Goal: Task Accomplishment & Management: Manage account settings

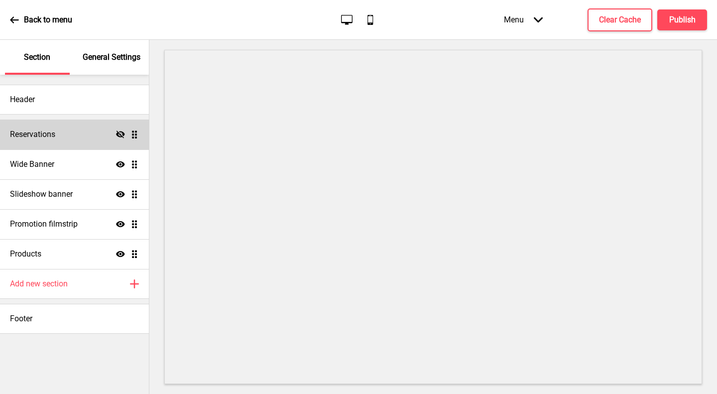
click at [35, 130] on h4 "Reservations" at bounding box center [32, 134] width 45 height 11
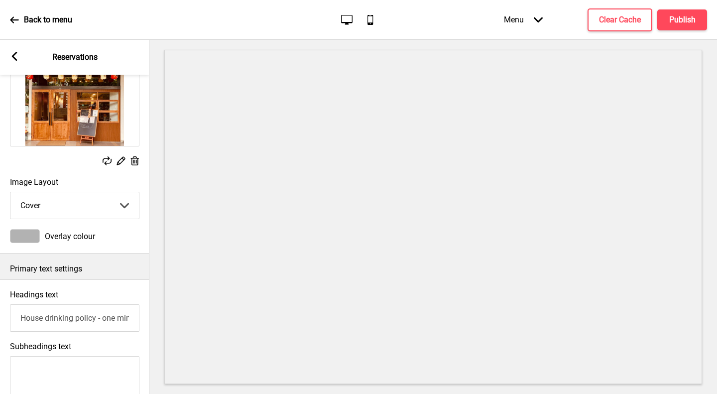
scroll to position [199, 0]
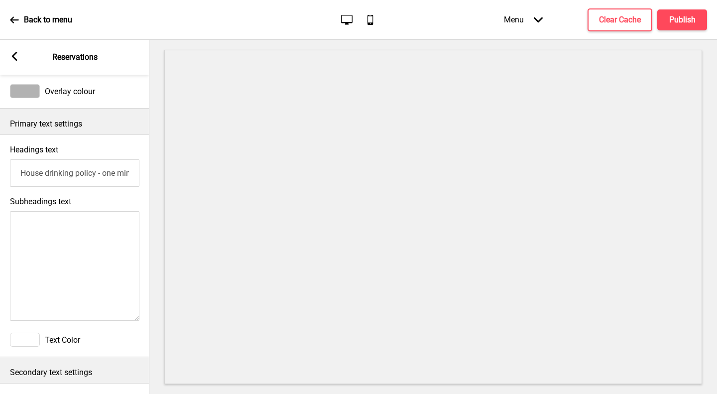
click at [76, 173] on input "House drinking policy - one minimum alcoholic drink per seated guest." at bounding box center [74, 172] width 129 height 27
click at [104, 172] on input "House drinking policy - one minimum alcoholic drink per seated guest." at bounding box center [74, 172] width 129 height 27
drag, startPoint x: 109, startPoint y: 174, endPoint x: 68, endPoint y: 173, distance: 41.8
click at [68, 173] on input "House drinking policy - one minimum alcoholic drink per seated guest." at bounding box center [74, 172] width 129 height 27
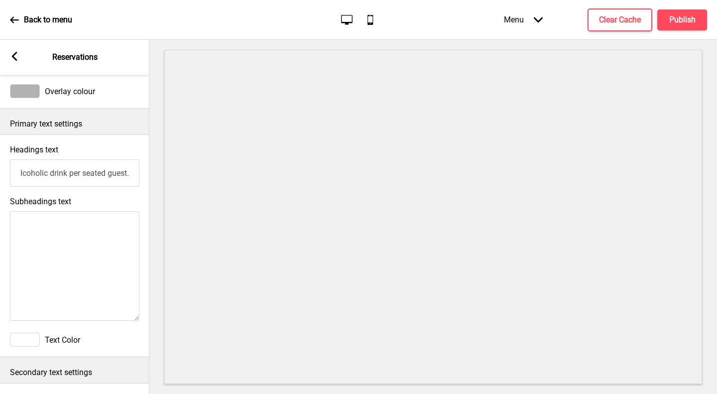
click at [48, 173] on input "House drinking policy - one minimum alcoholic drink per seated guest." at bounding box center [74, 172] width 129 height 27
click at [91, 238] on textarea "Subheadings text" at bounding box center [74, 265] width 129 height 109
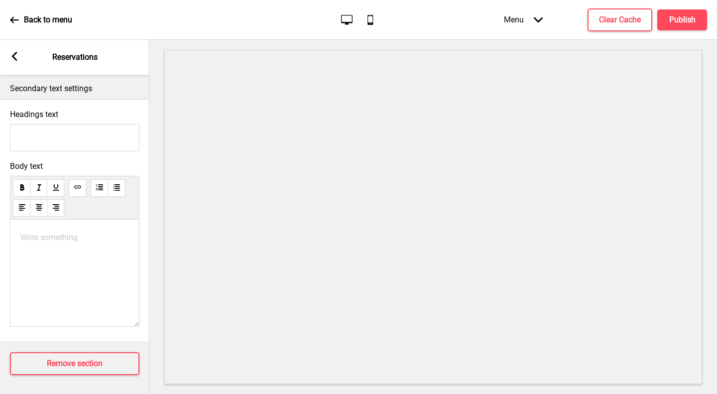
scroll to position [495, 0]
click at [85, 357] on h4 "Remove section" at bounding box center [75, 362] width 56 height 11
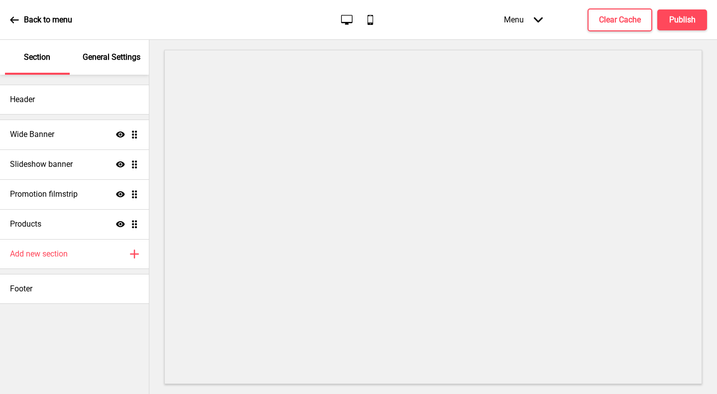
click at [105, 58] on p "General Settings" at bounding box center [112, 57] width 58 height 11
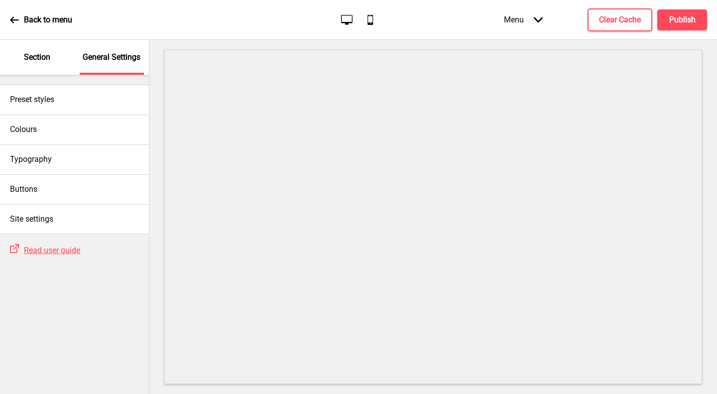
click at [17, 21] on icon at bounding box center [14, 19] width 9 height 9
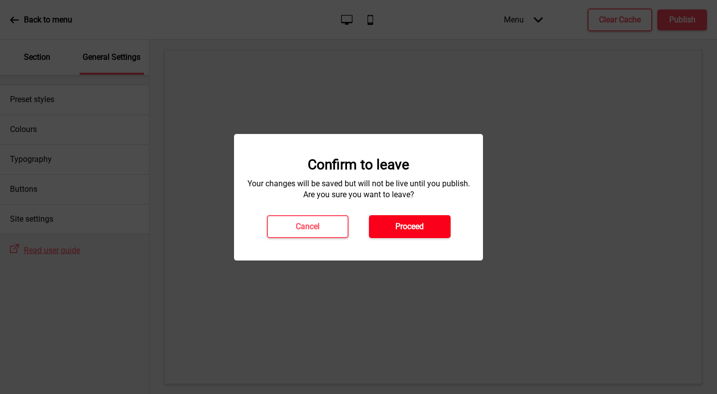
click at [416, 223] on h4 "Proceed" at bounding box center [409, 226] width 28 height 11
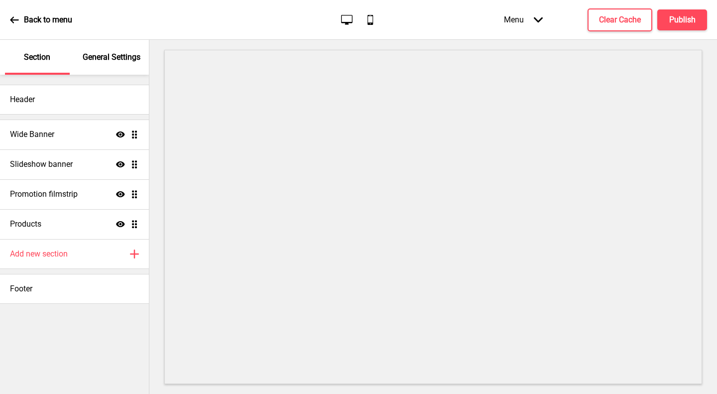
click at [83, 55] on p "General Settings" at bounding box center [112, 57] width 58 height 11
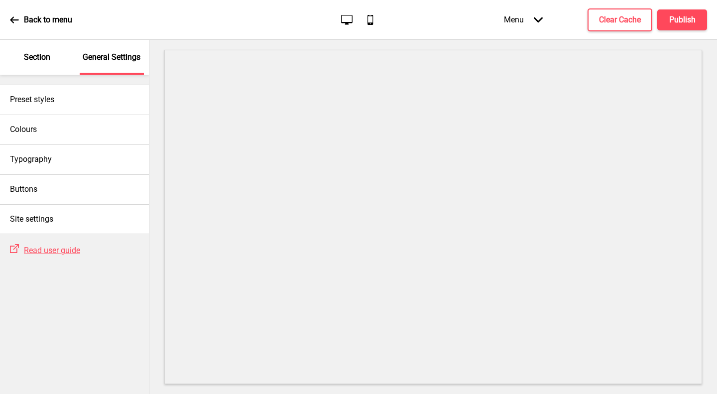
click at [39, 56] on p "Section" at bounding box center [37, 57] width 26 height 11
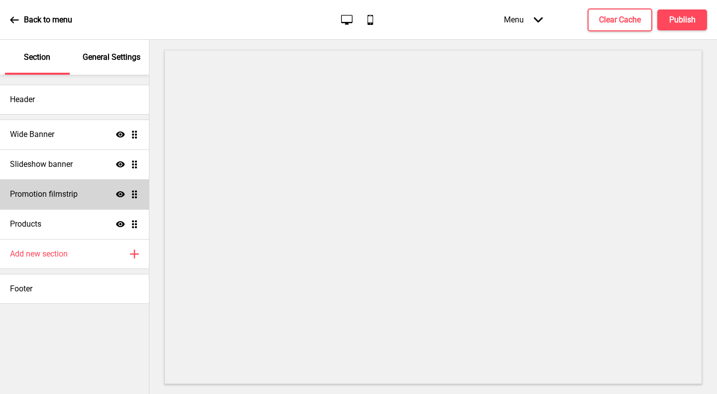
click at [71, 196] on h4 "Promotion filmstrip" at bounding box center [44, 194] width 68 height 11
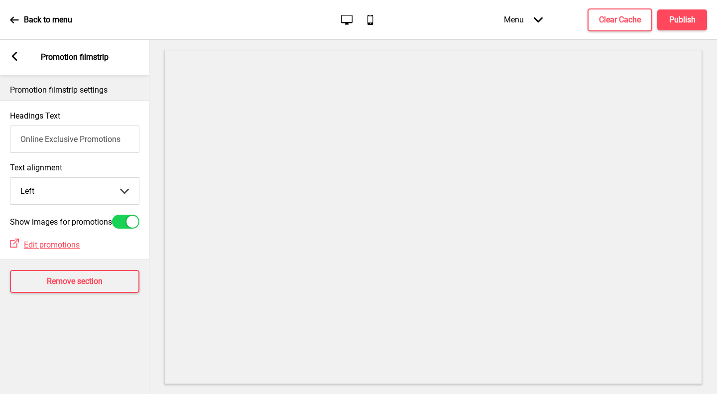
click at [12, 55] on rect at bounding box center [14, 56] width 9 height 9
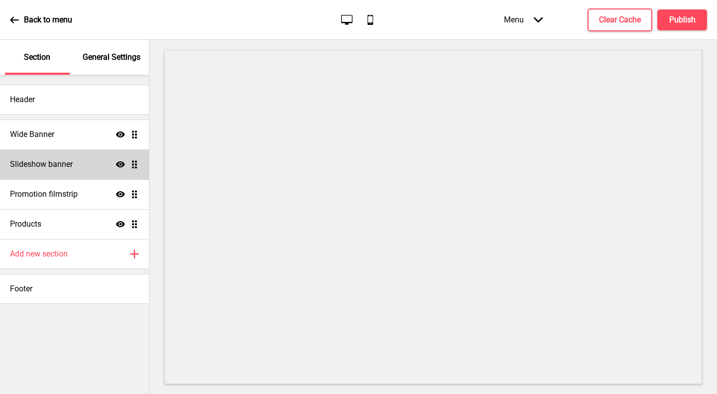
click at [60, 160] on h4 "Slideshow banner" at bounding box center [41, 164] width 63 height 11
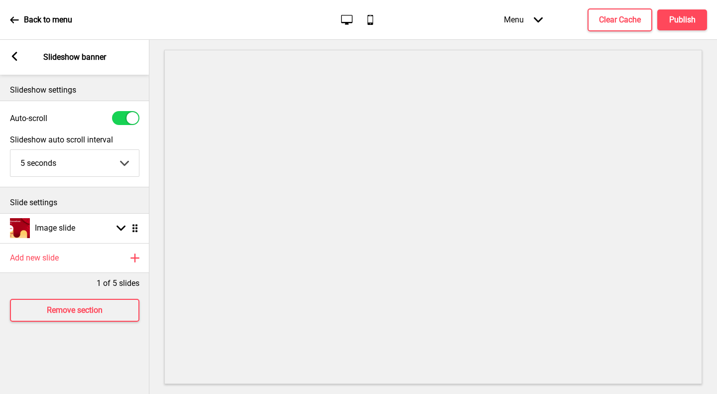
click at [13, 55] on icon at bounding box center [14, 56] width 5 height 9
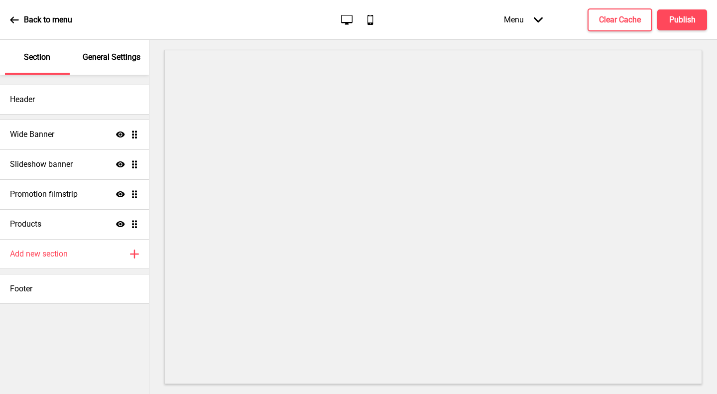
click at [10, 15] on icon at bounding box center [14, 19] width 9 height 9
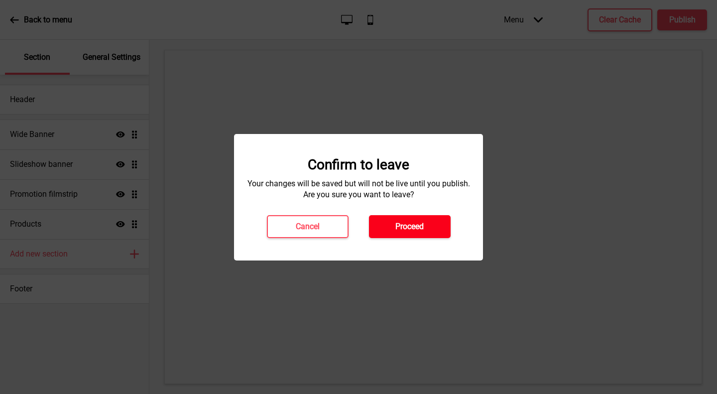
click at [403, 222] on h4 "Proceed" at bounding box center [409, 226] width 28 height 11
